Goal: Task Accomplishment & Management: Complete application form

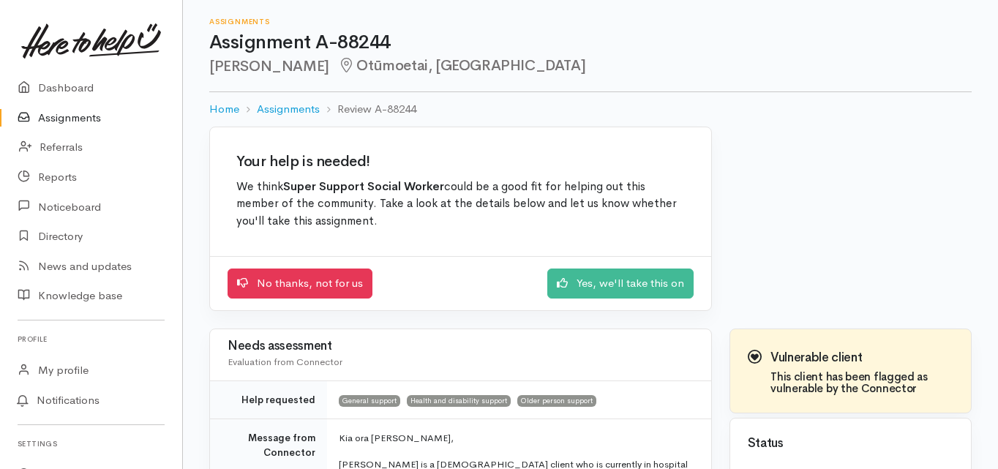
scroll to position [293, 0]
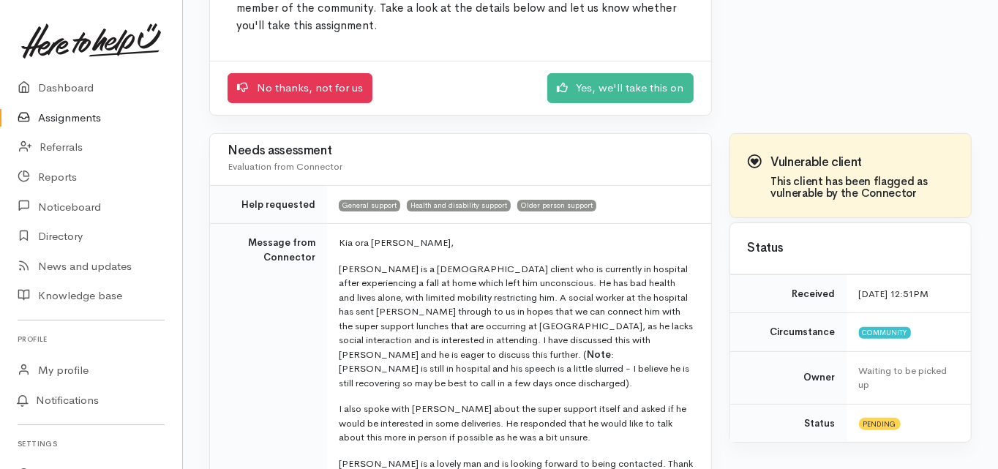
scroll to position [0, 0]
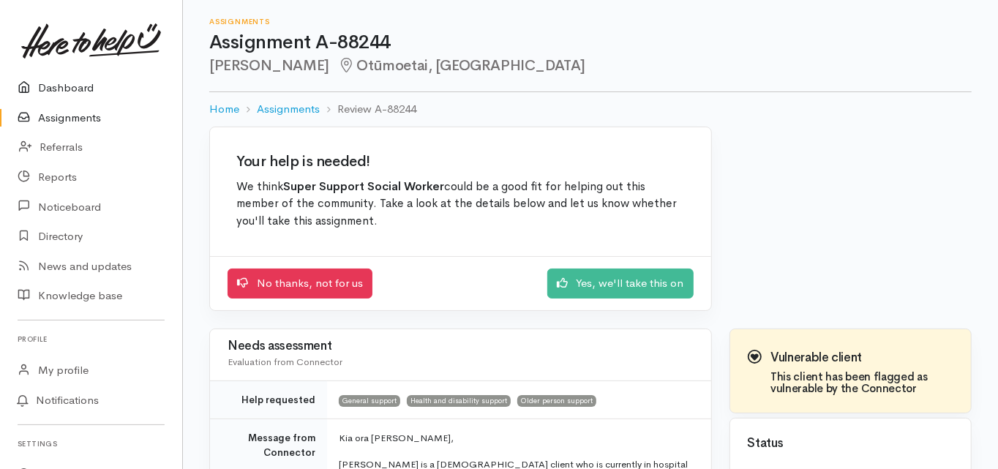
click at [72, 89] on link "Dashboard" at bounding box center [91, 88] width 182 height 30
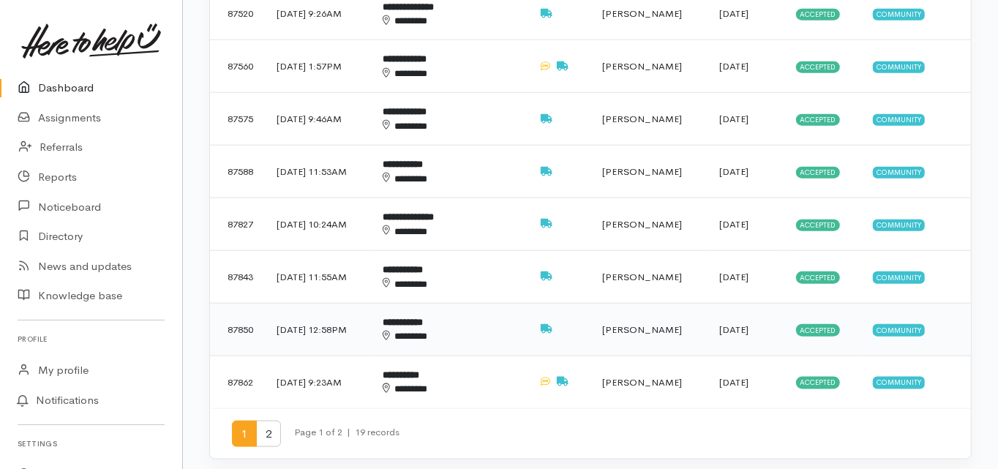
scroll to position [995, 0]
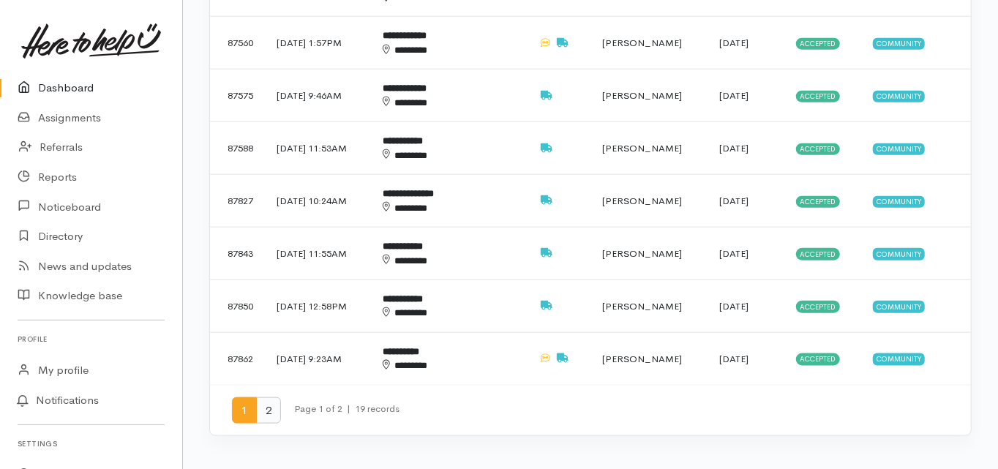
click at [269, 397] on span "2" at bounding box center [268, 410] width 25 height 27
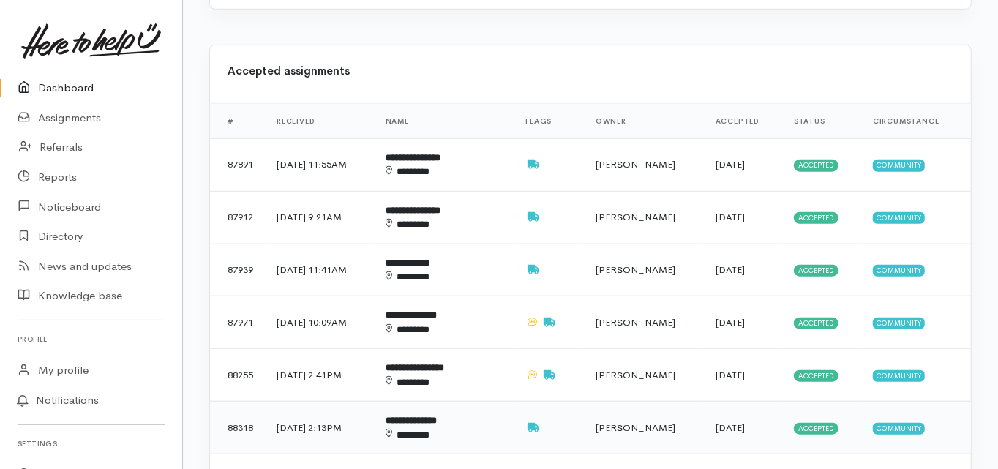
scroll to position [703, 0]
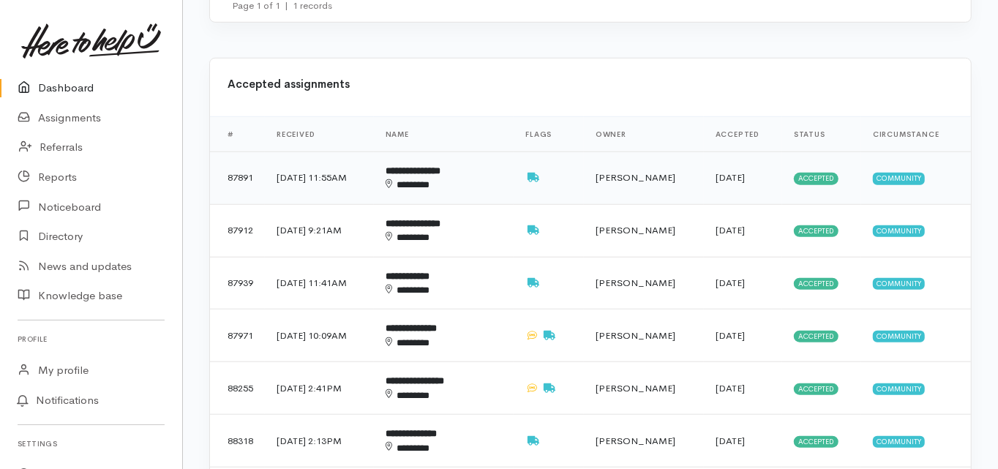
click at [441, 166] on b "**********" at bounding box center [413, 171] width 55 height 10
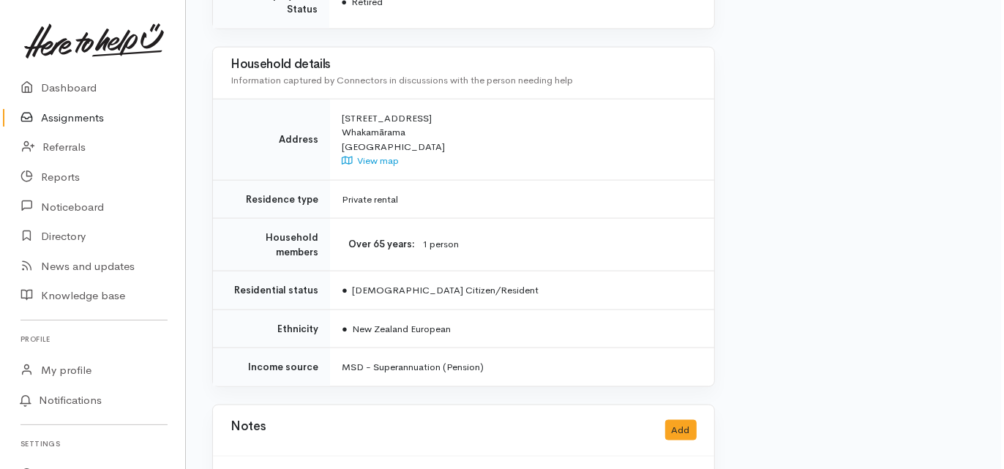
scroll to position [1200, 0]
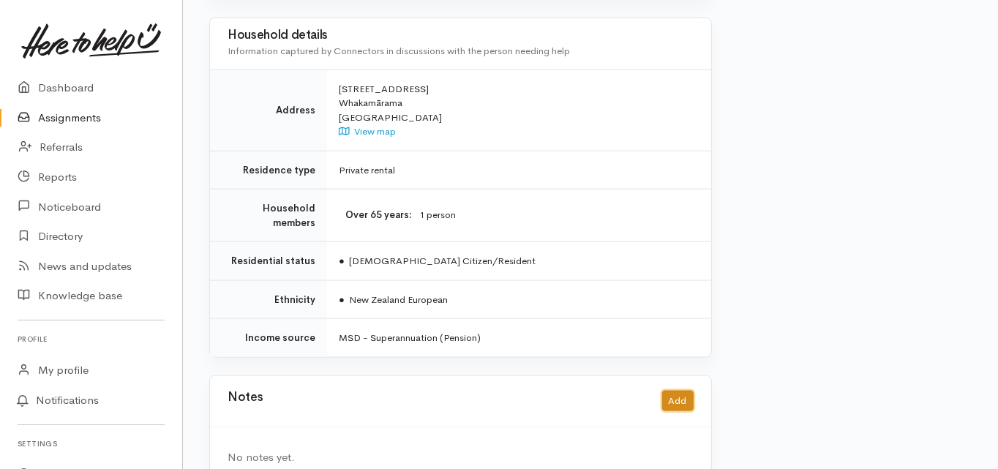
click at [673, 391] on button "Add" at bounding box center [677, 401] width 31 height 21
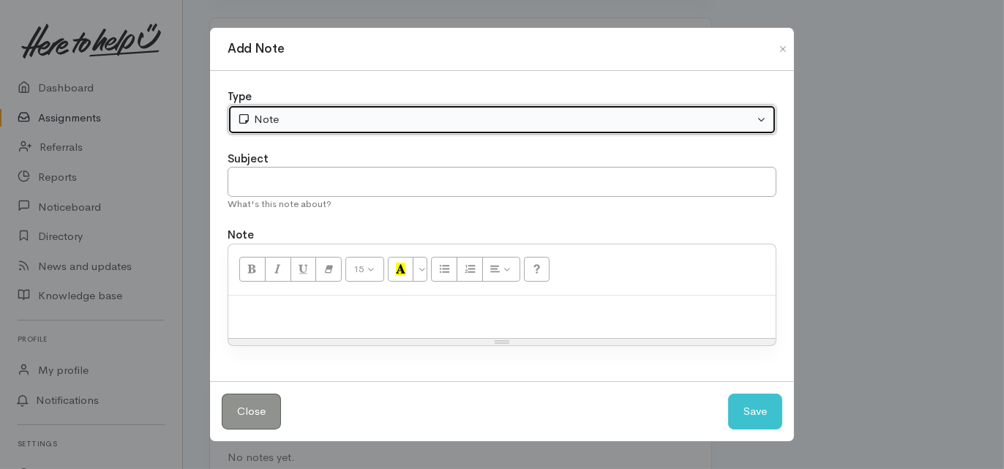
click at [273, 127] on div "Note" at bounding box center [495, 119] width 517 height 17
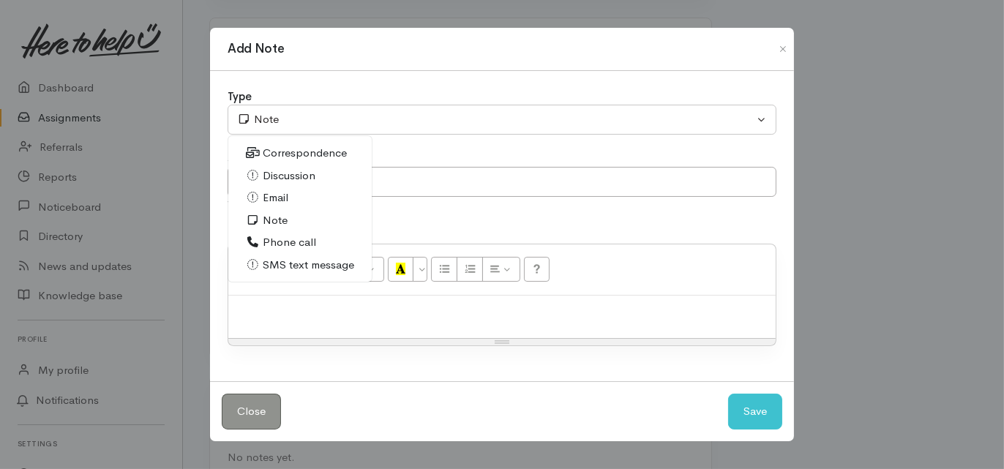
click at [283, 243] on span "Phone call" at bounding box center [289, 242] width 53 height 17
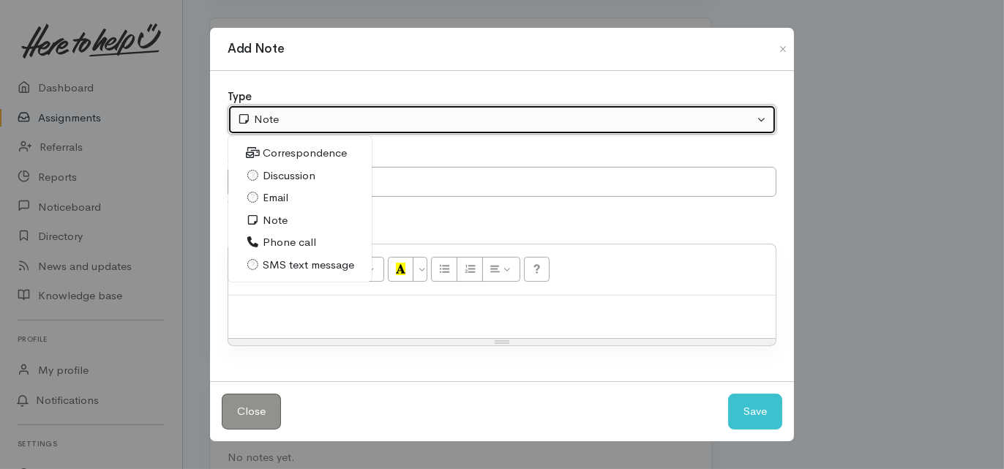
select select "3"
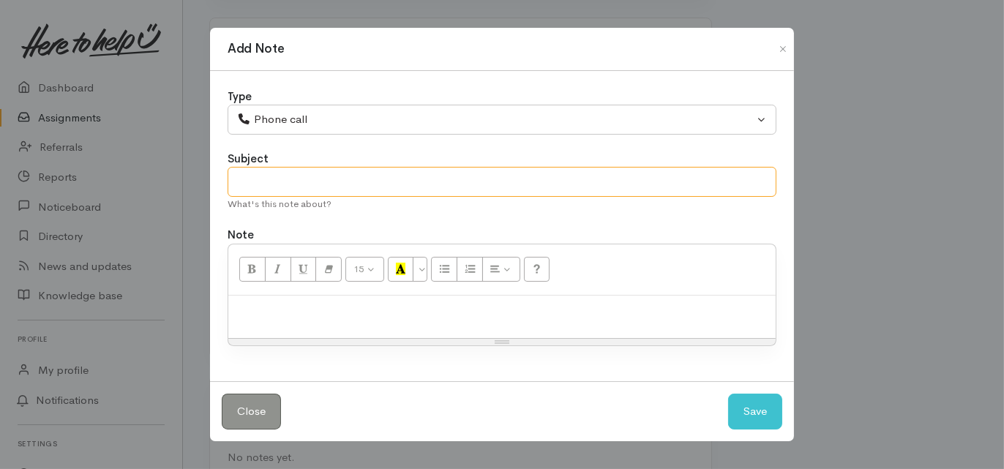
click at [256, 186] on input "text" at bounding box center [502, 182] width 549 height 30
type input "Disc support"
click at [256, 296] on div at bounding box center [501, 317] width 547 height 43
